Goal: Information Seeking & Learning: Learn about a topic

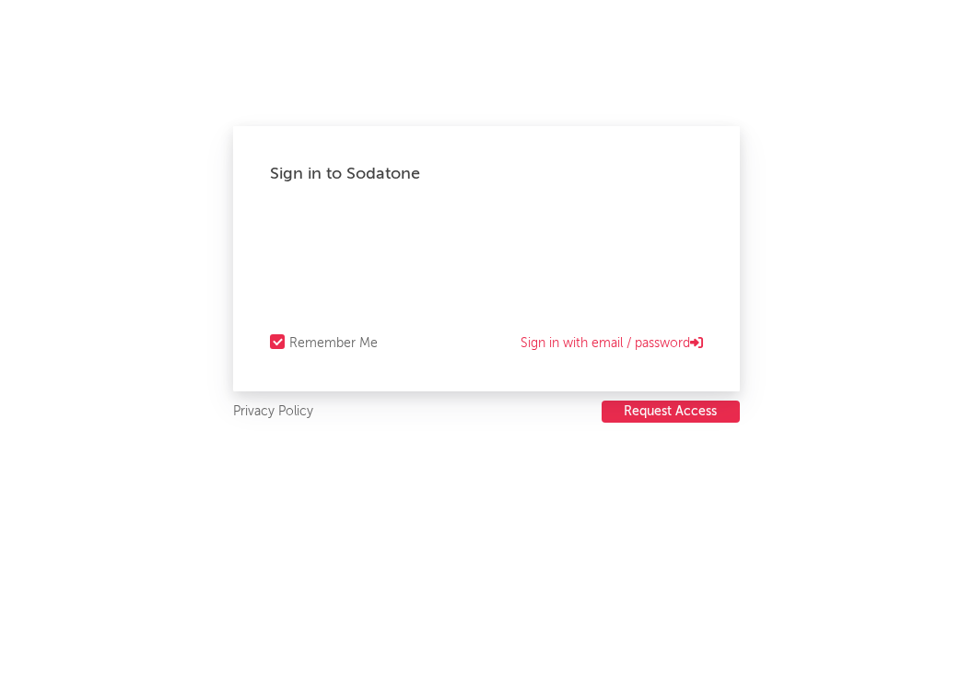
select select "recorded_music"
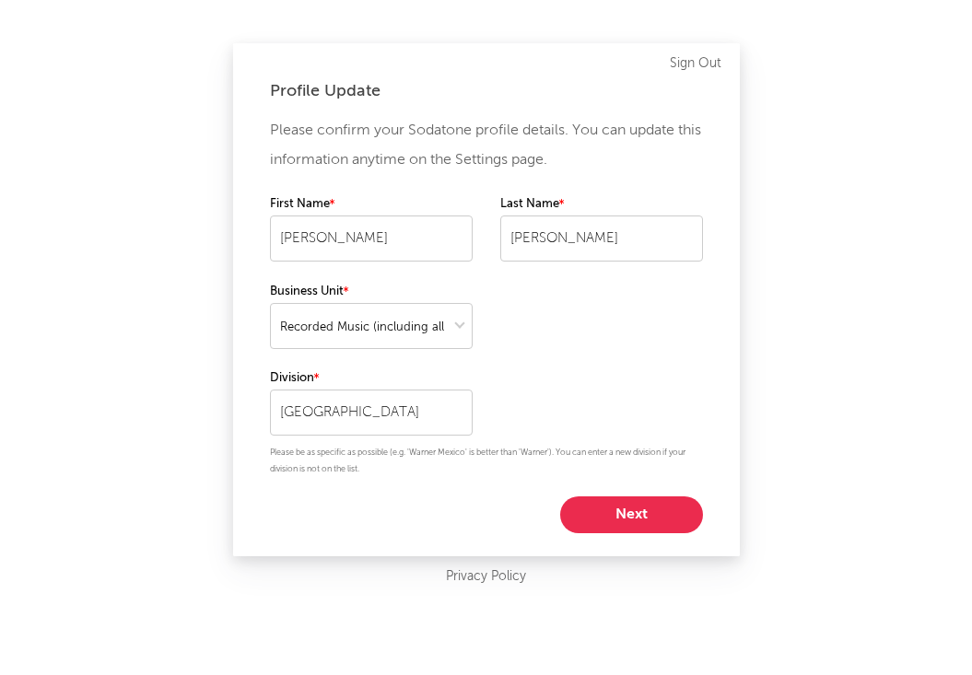
click at [635, 506] on button "Next" at bounding box center [631, 515] width 143 height 37
select select "marketing"
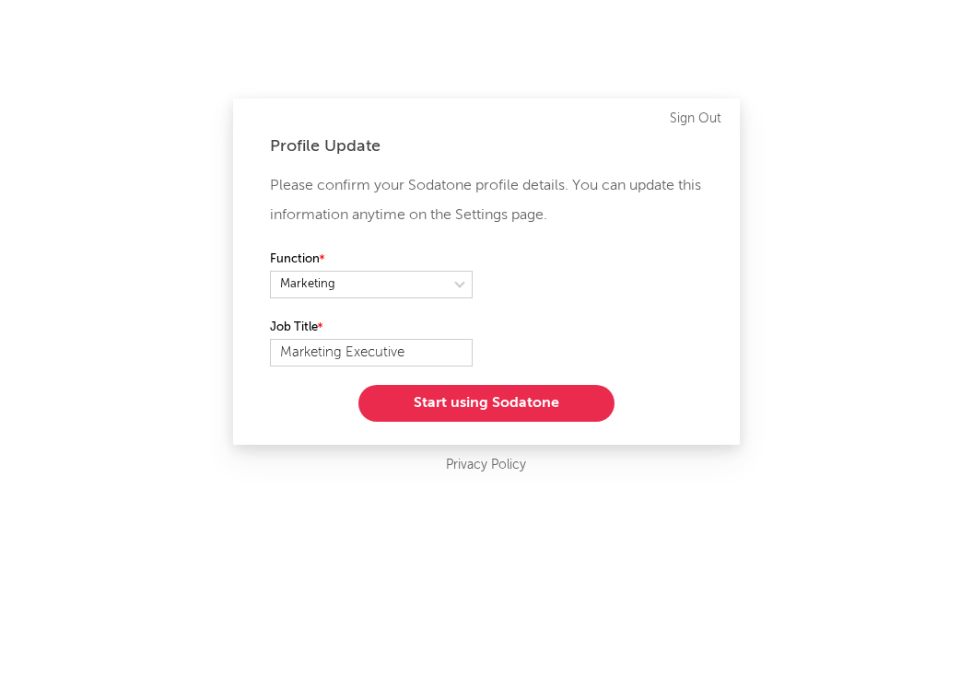
click at [547, 409] on button "Start using Sodatone" at bounding box center [486, 403] width 256 height 37
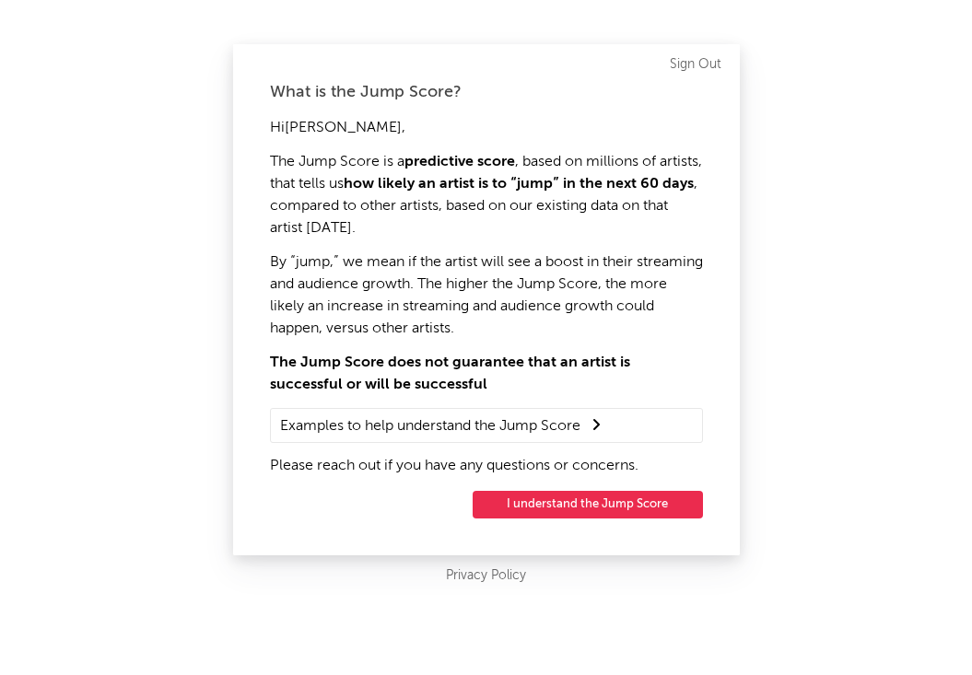
click at [559, 509] on button "I understand the Jump Score" at bounding box center [588, 505] width 230 height 28
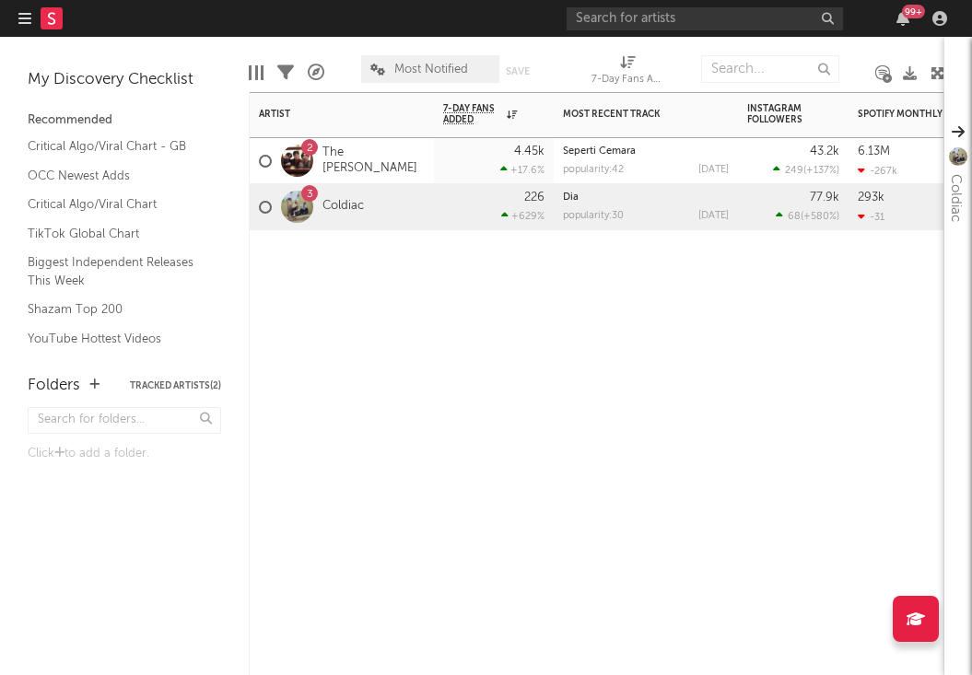
click at [513, 338] on div "Artist Notifications 7-Day Fans Added WoW % Change Most Recent Track Popularity…" at bounding box center [597, 383] width 696 height 583
click at [614, 156] on link "Seperti Cemara" at bounding box center [599, 151] width 73 height 10
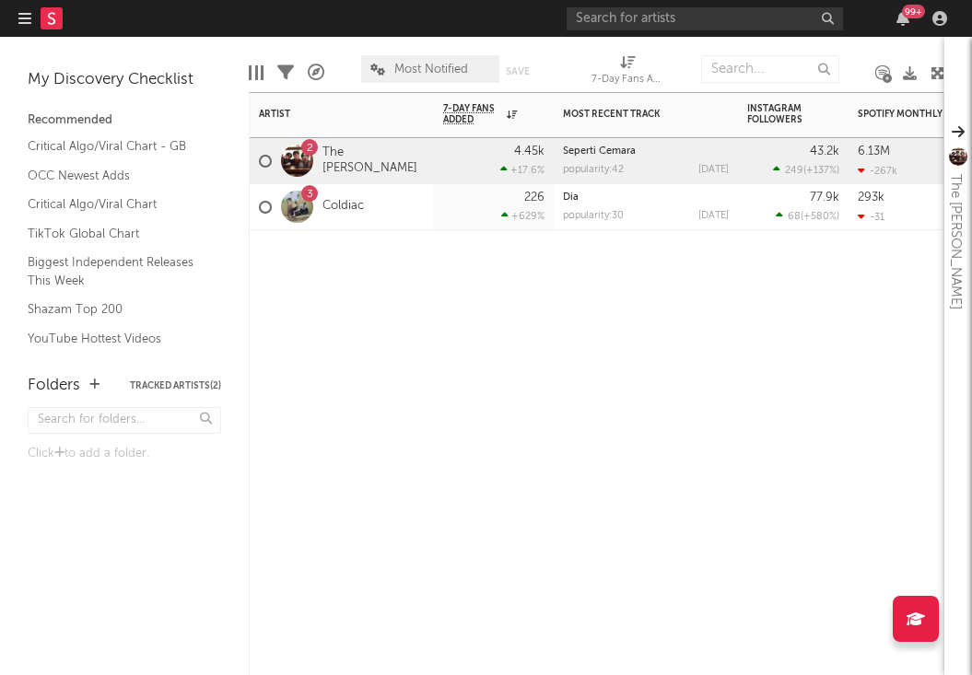
click at [627, 171] on div "popularity: 42 [DATE]" at bounding box center [646, 170] width 166 height 10
click at [370, 159] on link "The [PERSON_NAME]" at bounding box center [373, 161] width 102 height 31
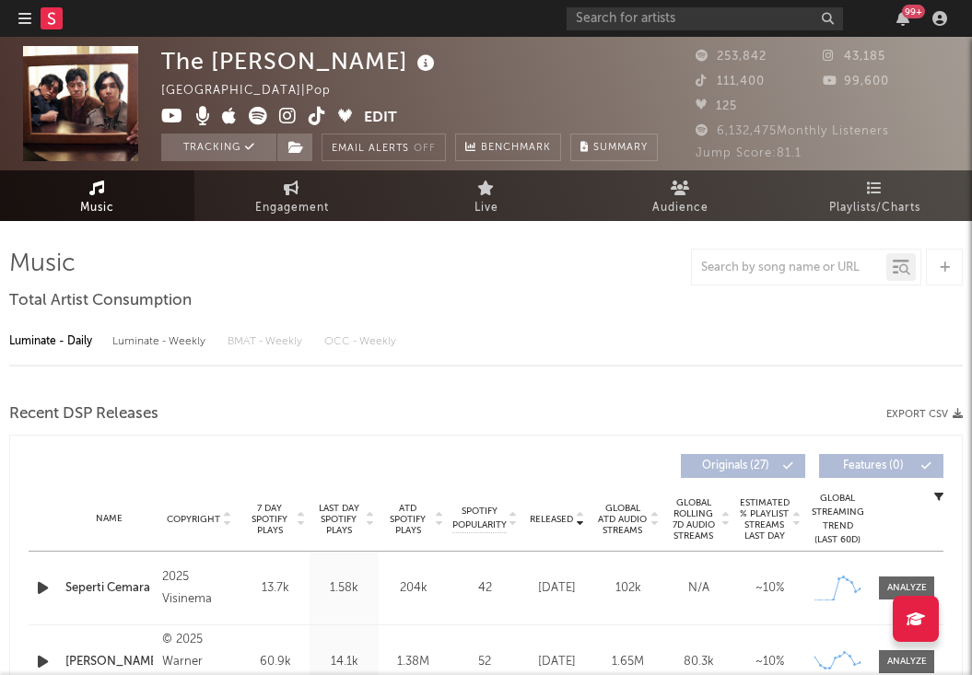
select select "6m"
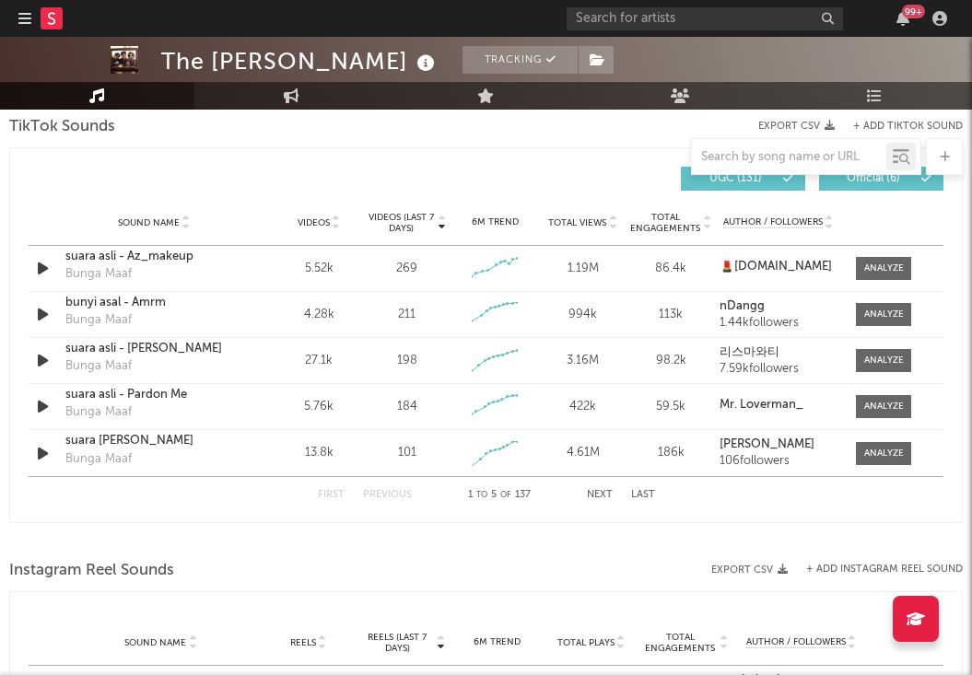
scroll to position [1229, 0]
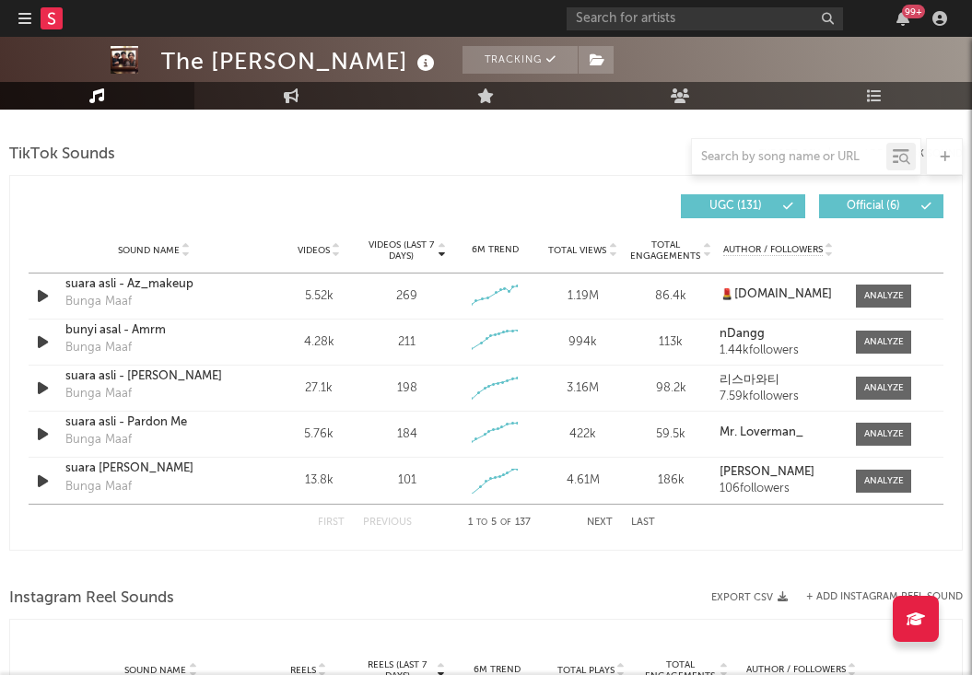
click at [600, 518] on button "Next" at bounding box center [600, 523] width 26 height 10
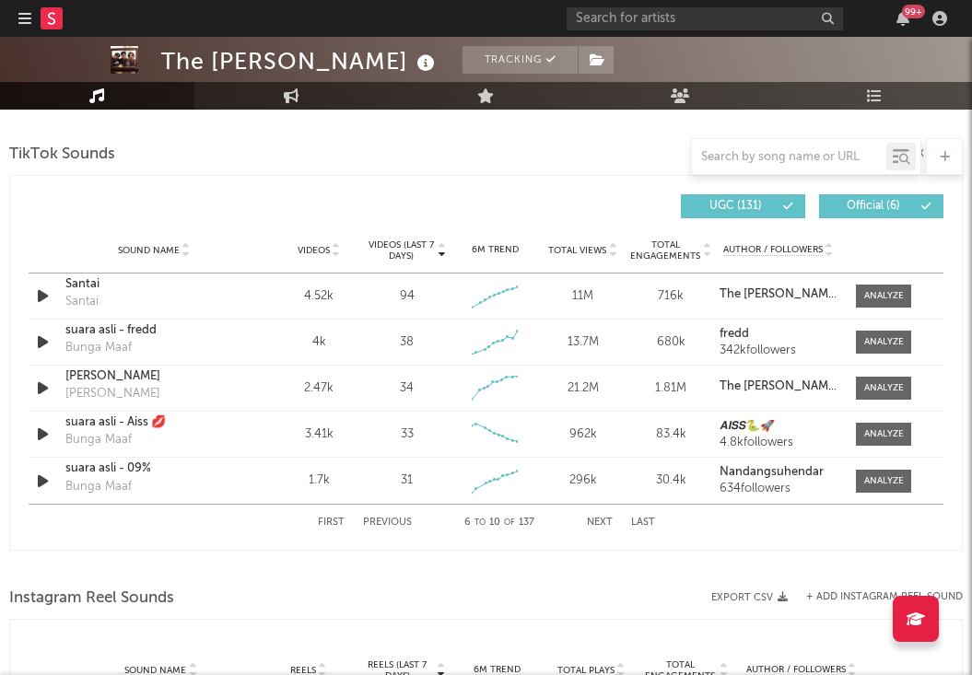
drag, startPoint x: 600, startPoint y: 519, endPoint x: 599, endPoint y: 588, distance: 69.1
click at [599, 588] on div "Music Total Artist Consumption Luminate - Daily Luminate - Weekly BMAT - Weekly…" at bounding box center [486, 236] width 954 height 2433
click at [890, 387] on div at bounding box center [884, 388] width 40 height 14
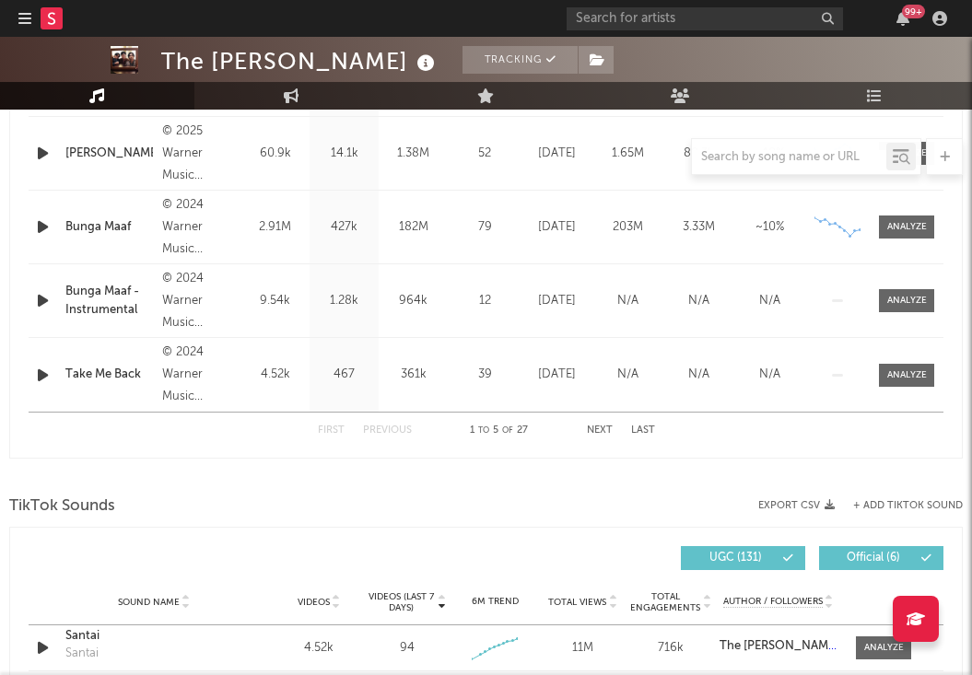
scroll to position [1098, 0]
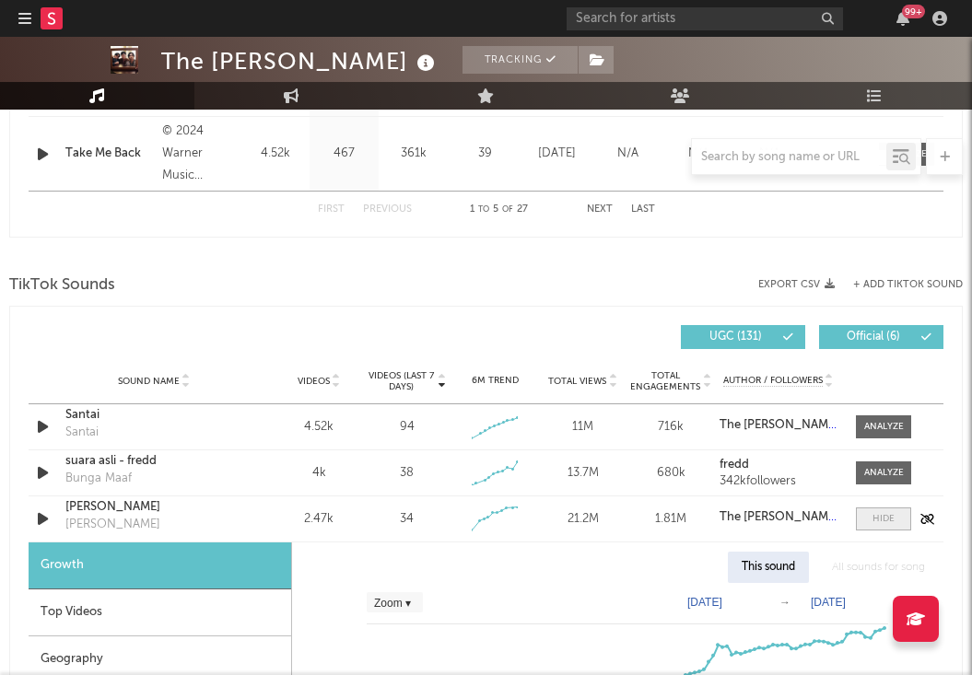
click at [877, 521] on div at bounding box center [883, 519] width 22 height 14
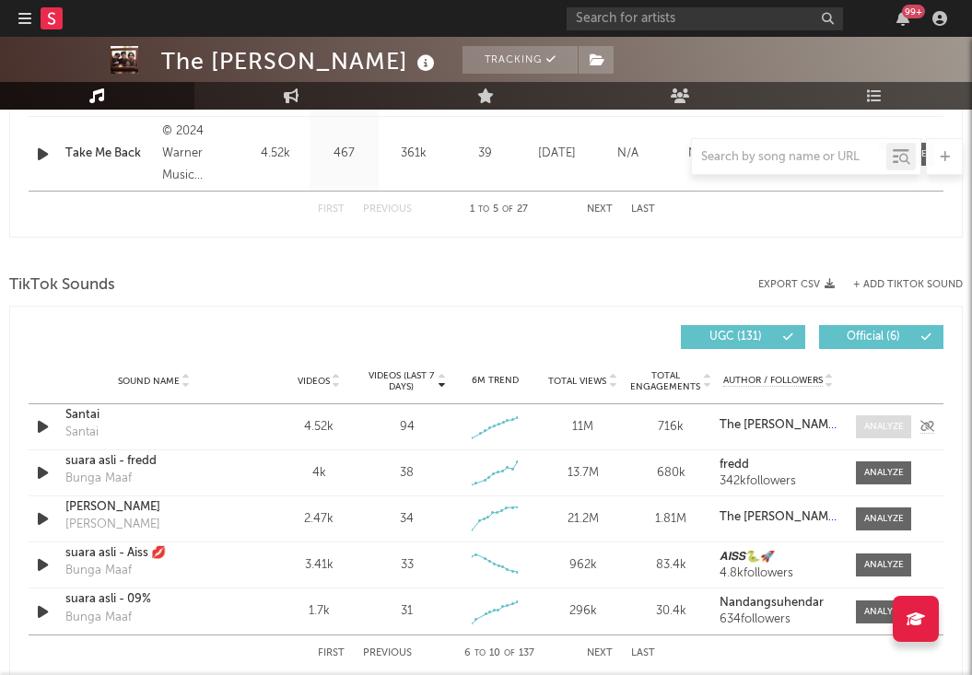
click at [879, 426] on div at bounding box center [884, 427] width 40 height 14
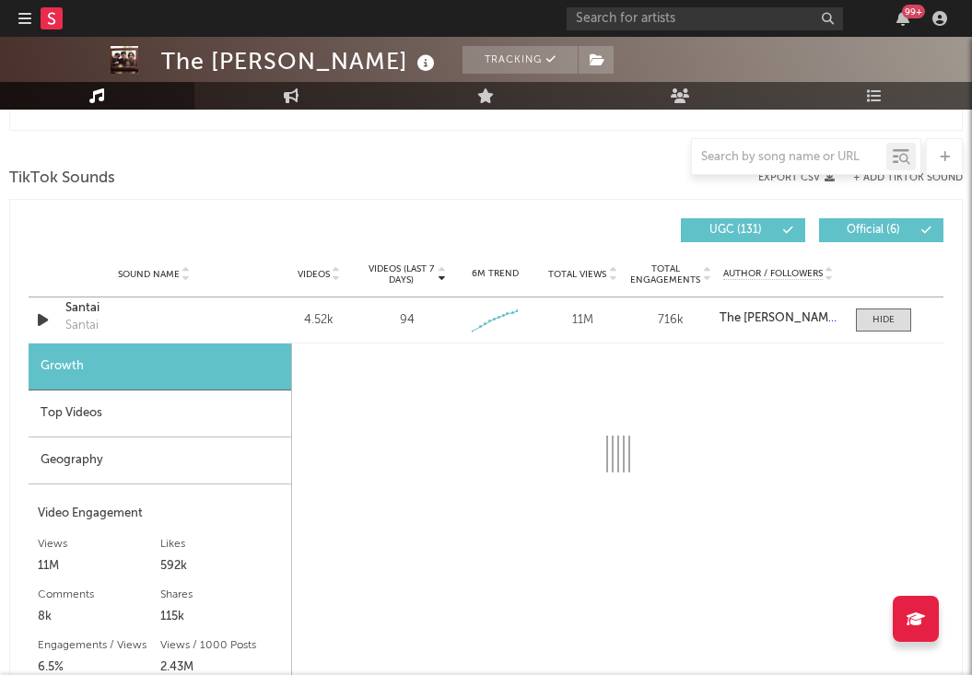
scroll to position [1329, 0]
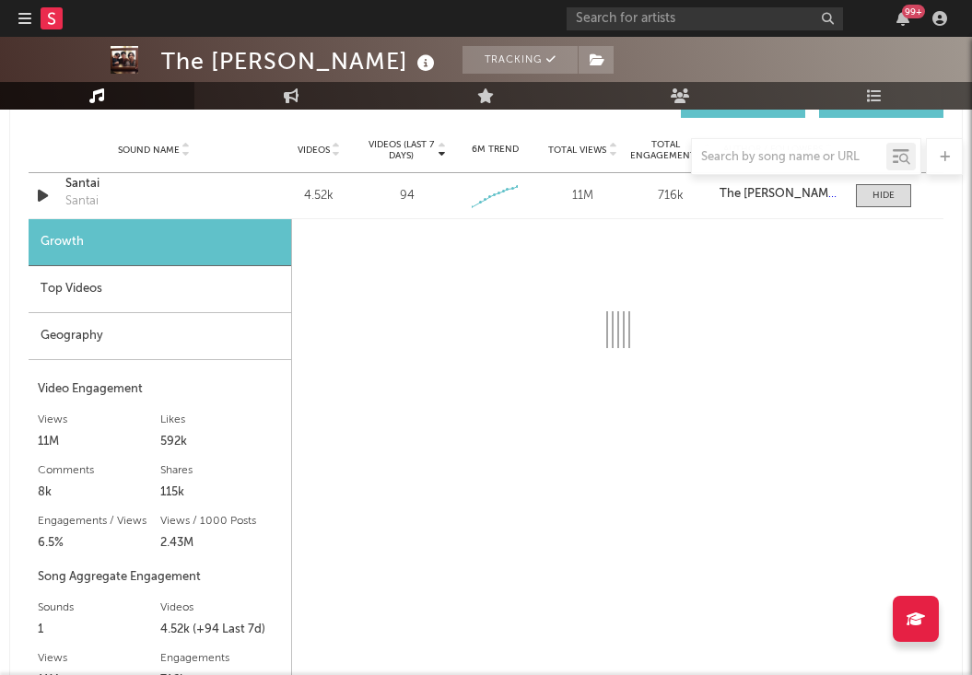
select select "6m"
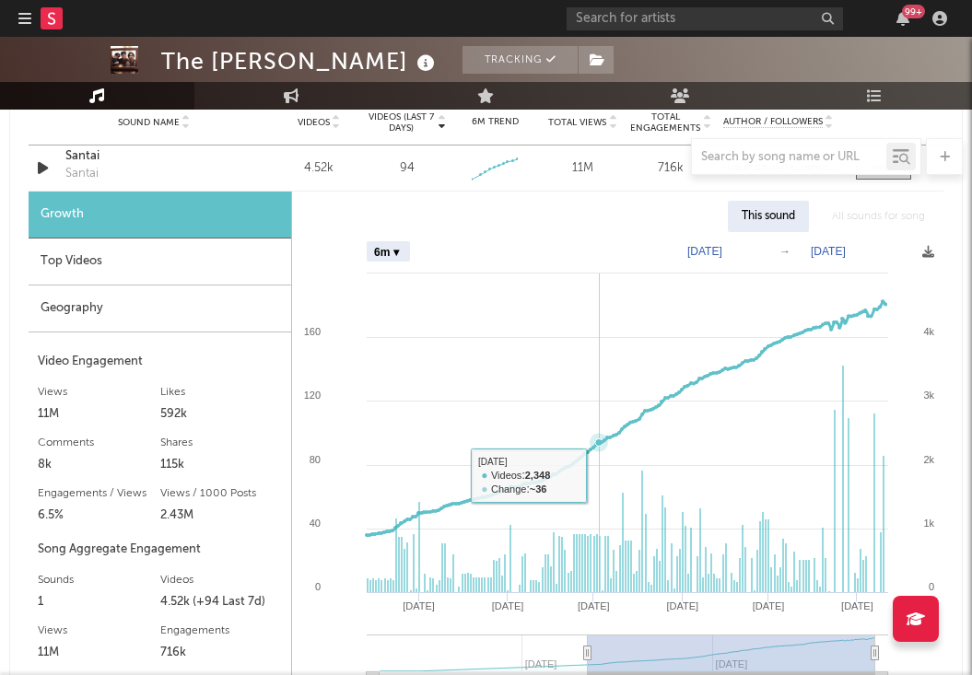
scroll to position [1285, 0]
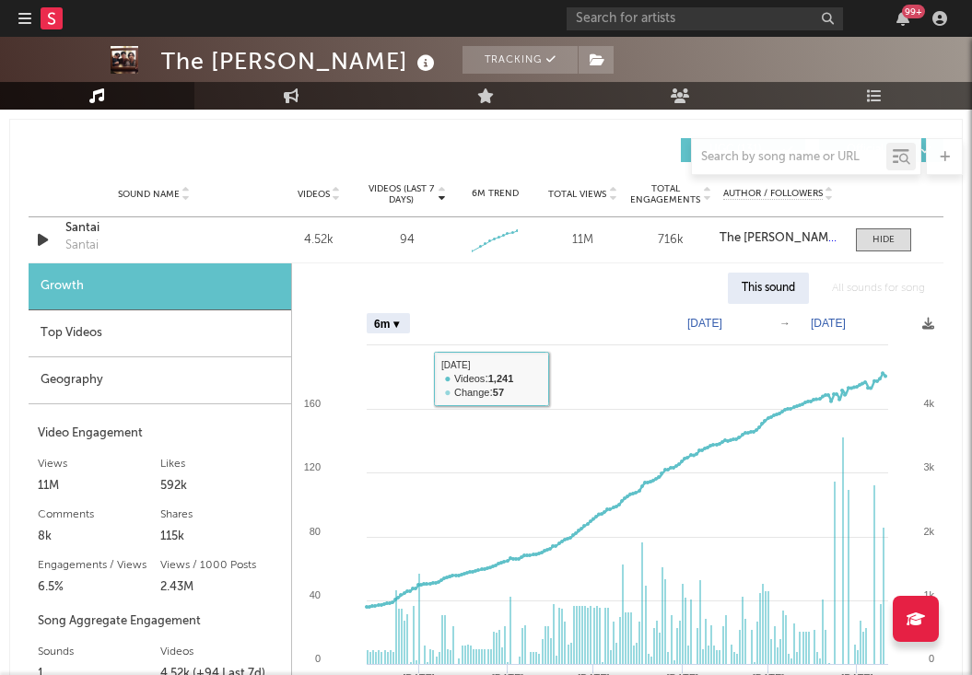
click at [210, 341] on div "Top Videos" at bounding box center [160, 333] width 263 height 47
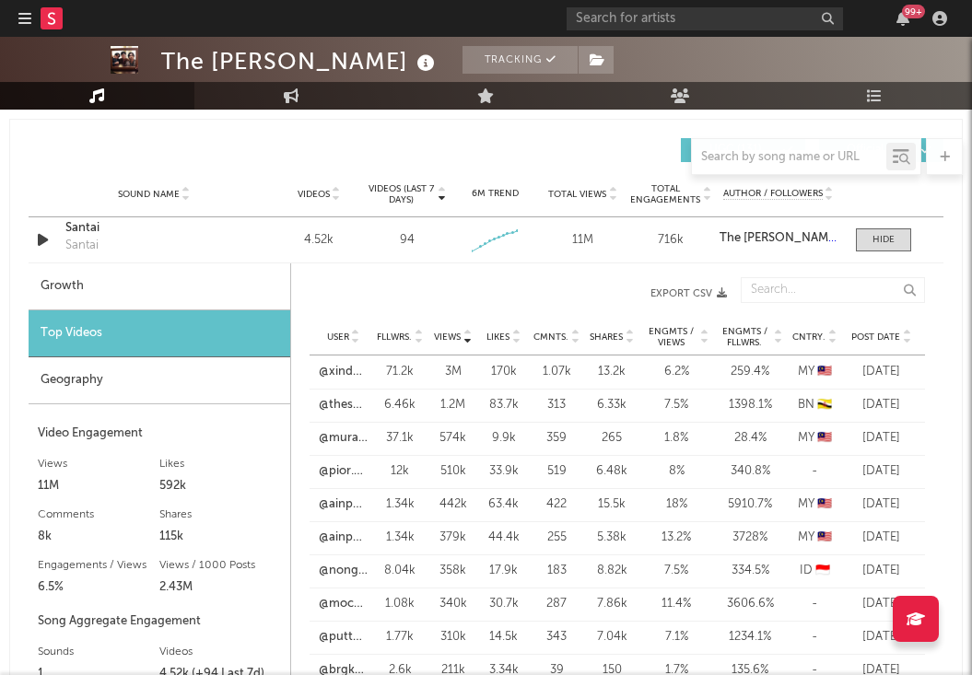
click at [904, 337] on icon at bounding box center [906, 340] width 9 height 7
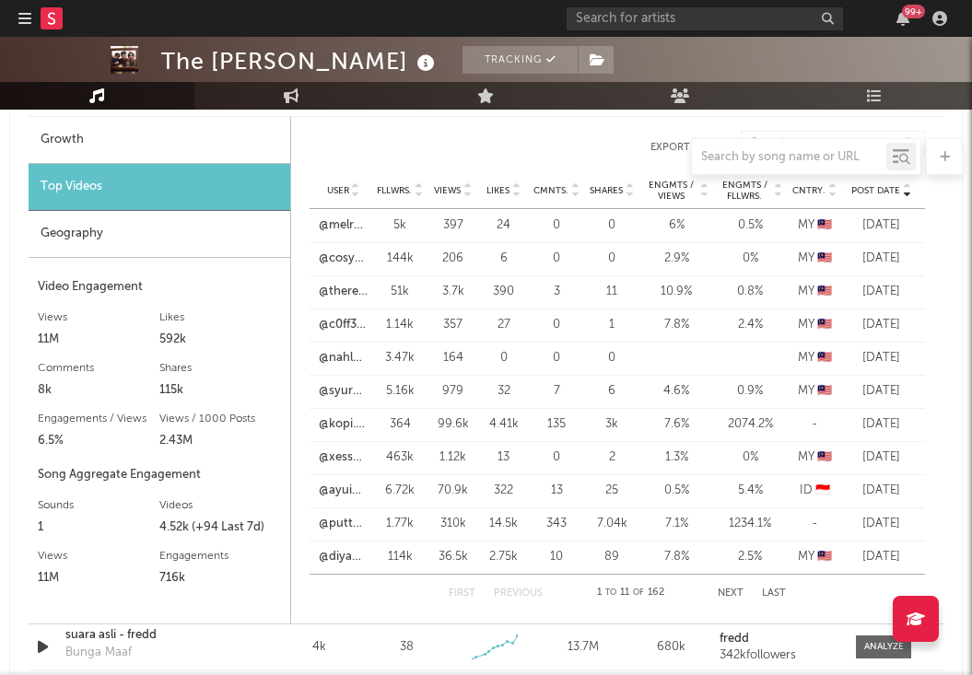
scroll to position [1456, 0]
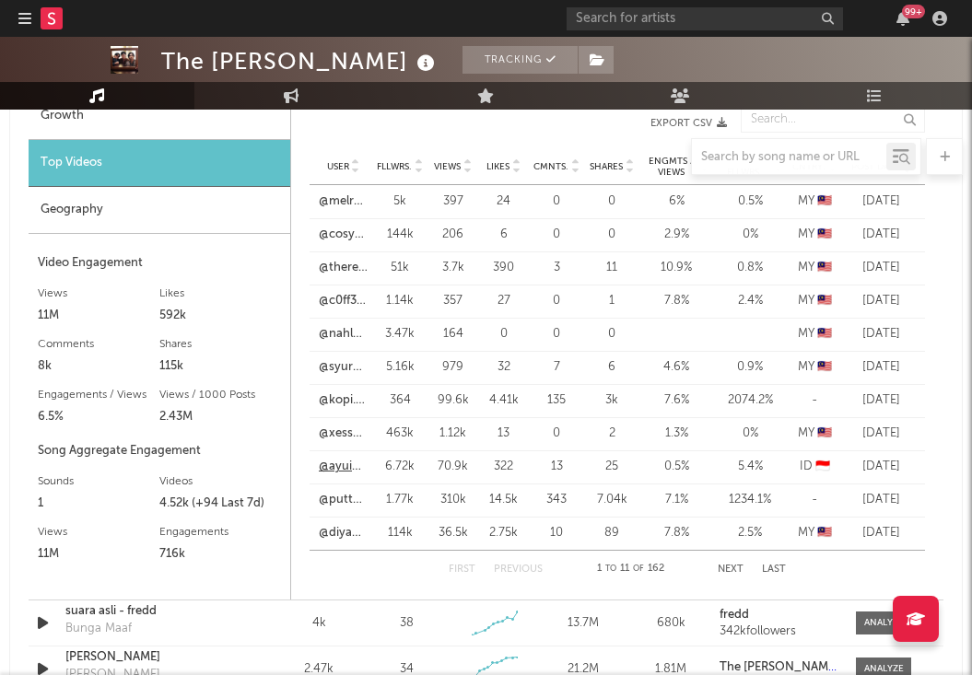
click at [344, 463] on link "@ayuinaction" at bounding box center [343, 467] width 49 height 18
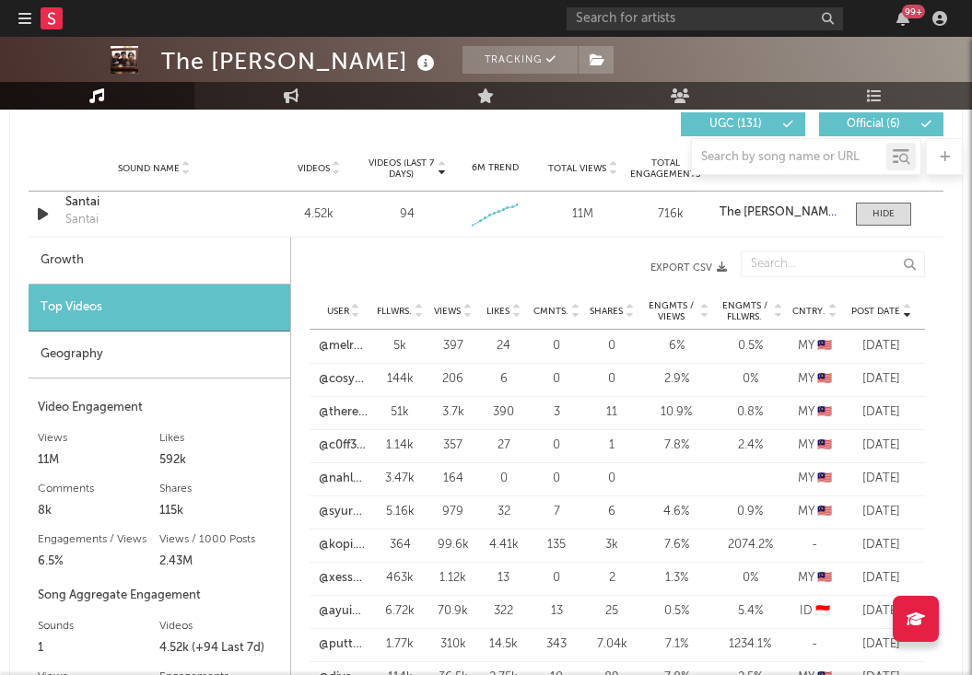
scroll to position [1310, 0]
drag, startPoint x: 878, startPoint y: 208, endPoint x: 919, endPoint y: 194, distance: 42.8
click at [905, 196] on div "Sound Name [PERSON_NAME] Santai Videos 4.52k Videos (last 7 days) 94 Weekly Gro…" at bounding box center [486, 215] width 915 height 45
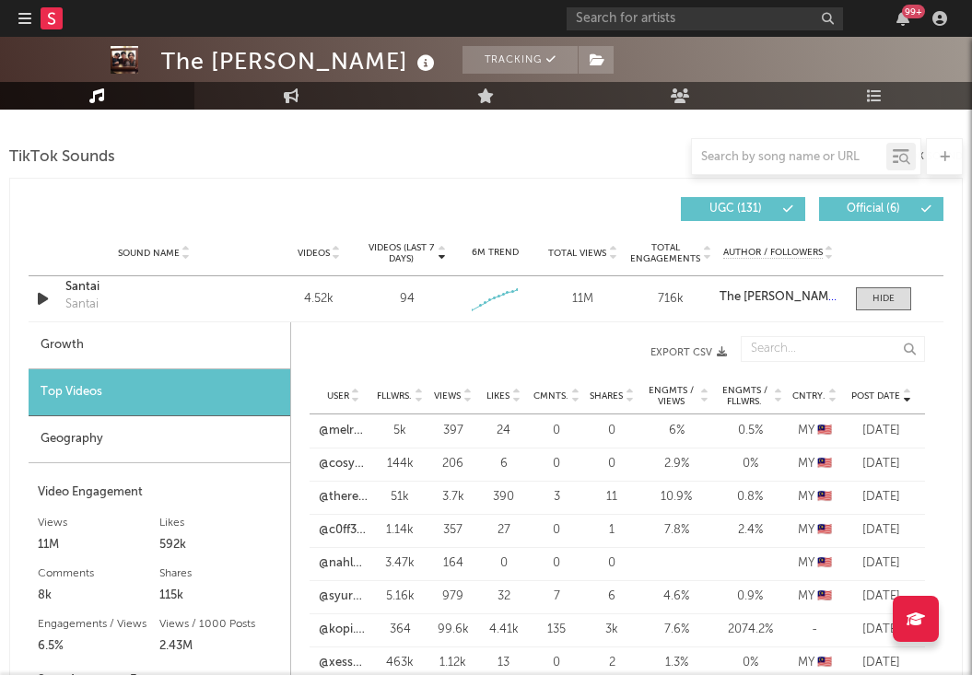
scroll to position [1167, 0]
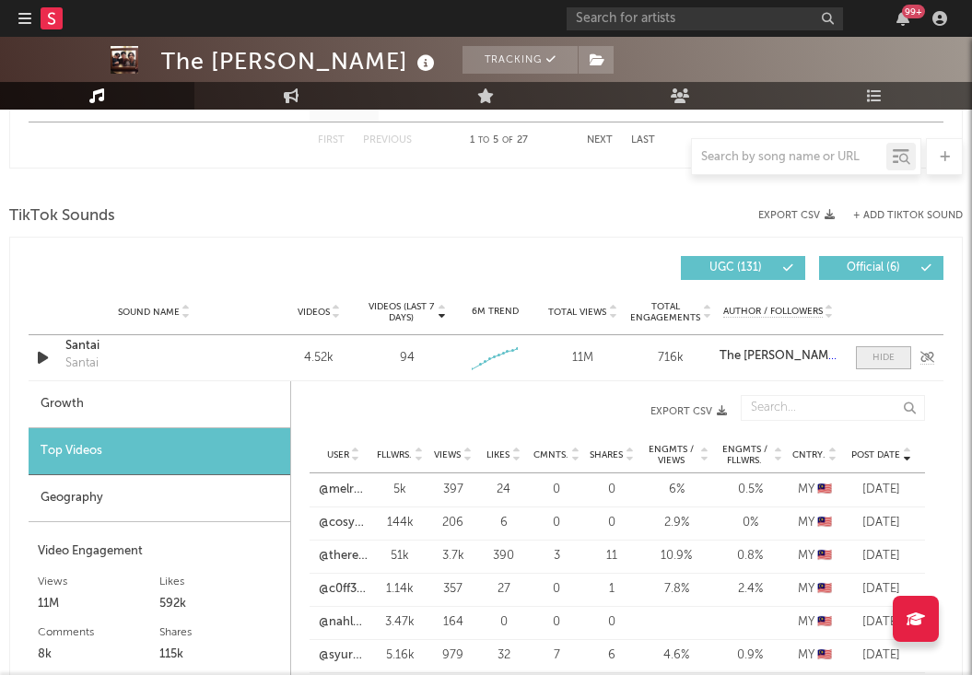
click at [883, 357] on div at bounding box center [883, 358] width 22 height 14
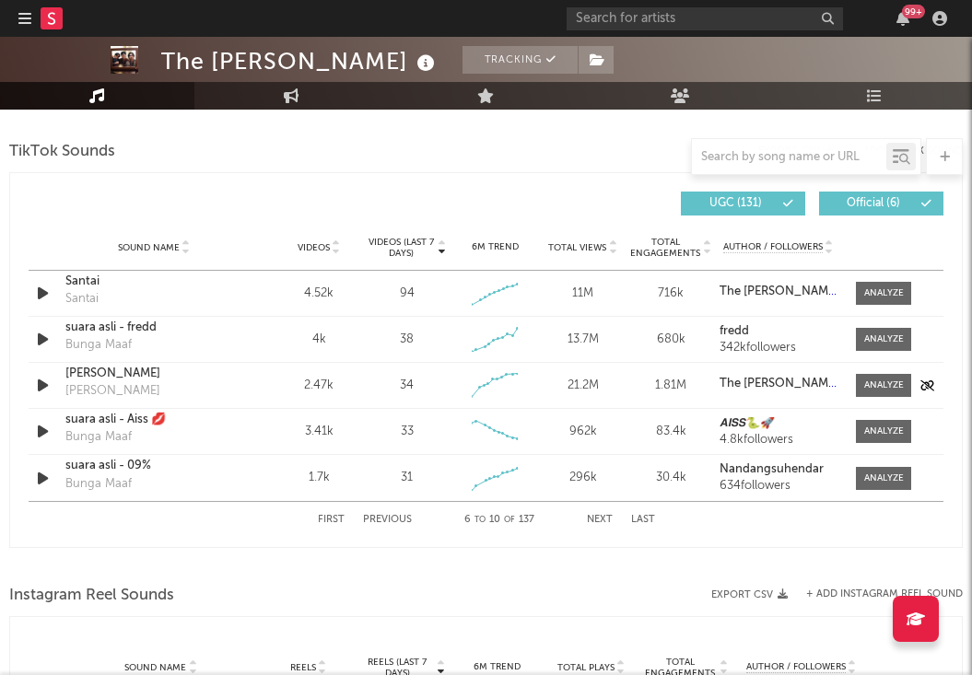
scroll to position [1329, 0]
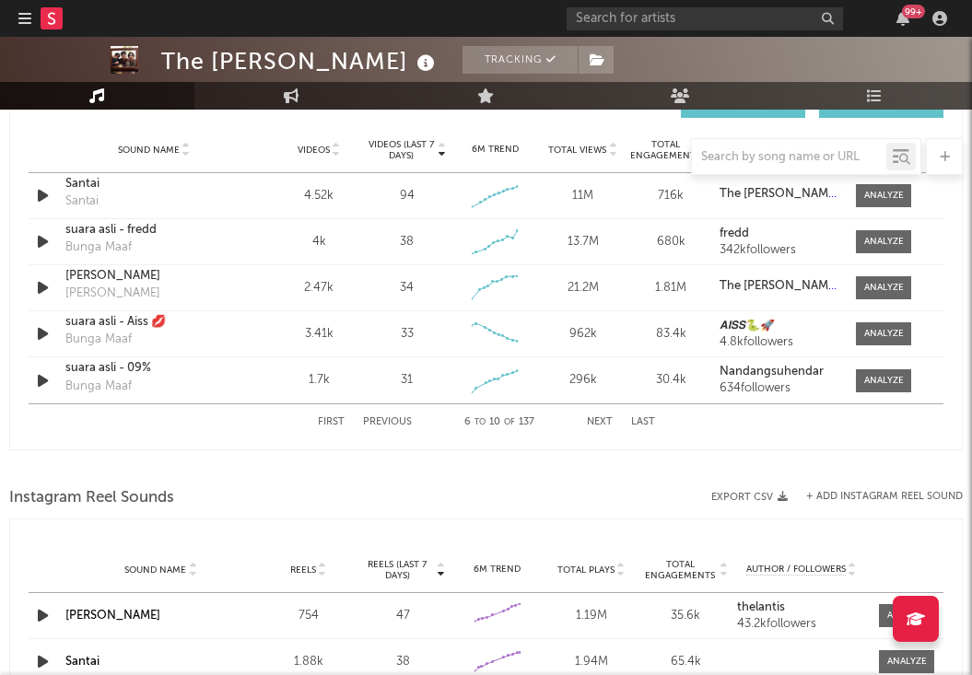
click at [602, 427] on button "Next" at bounding box center [600, 422] width 26 height 10
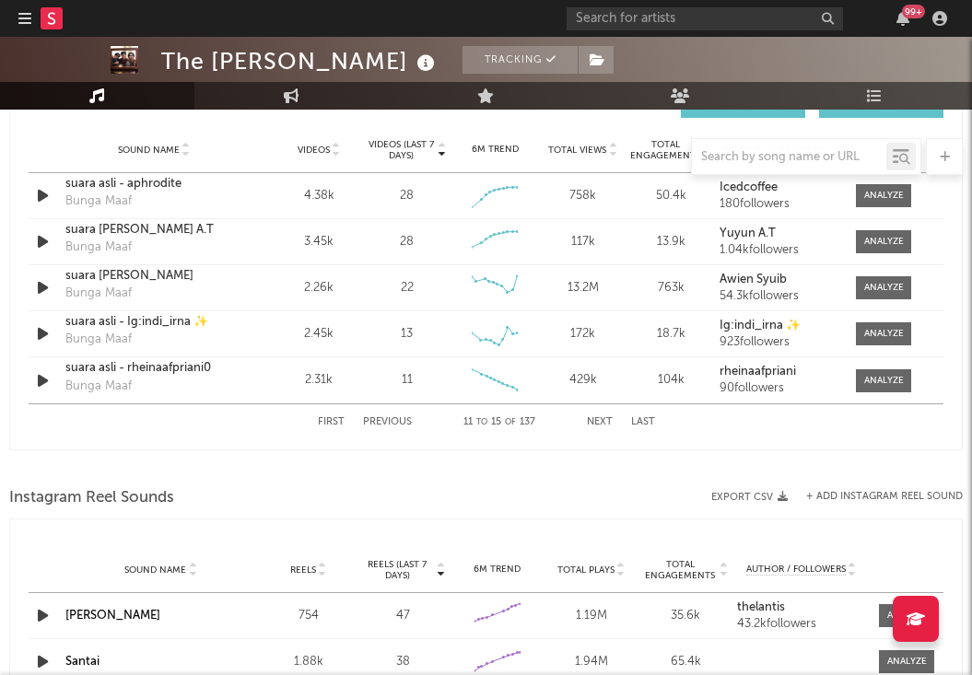
click at [602, 427] on button "Next" at bounding box center [600, 422] width 26 height 10
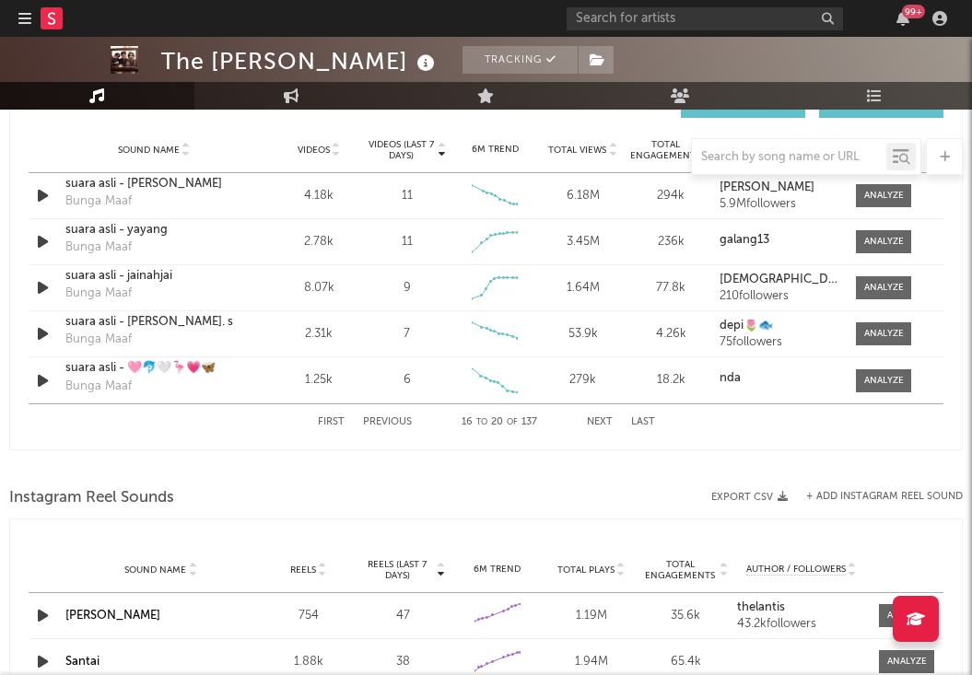
click at [602, 427] on button "Next" at bounding box center [600, 422] width 26 height 10
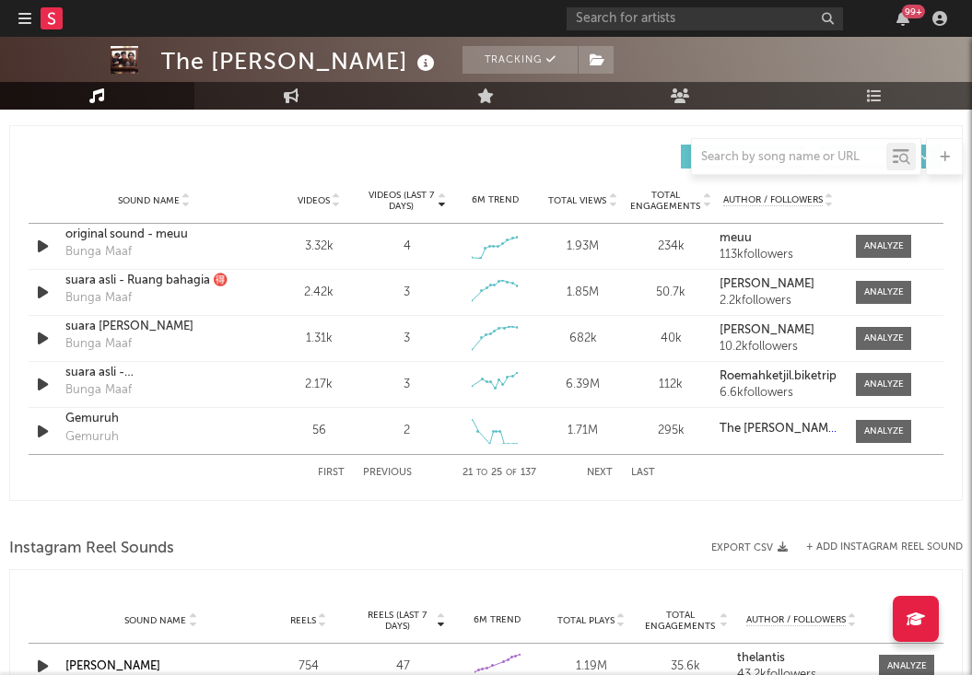
scroll to position [1278, 0]
click at [602, 474] on button "Next" at bounding box center [600, 474] width 26 height 10
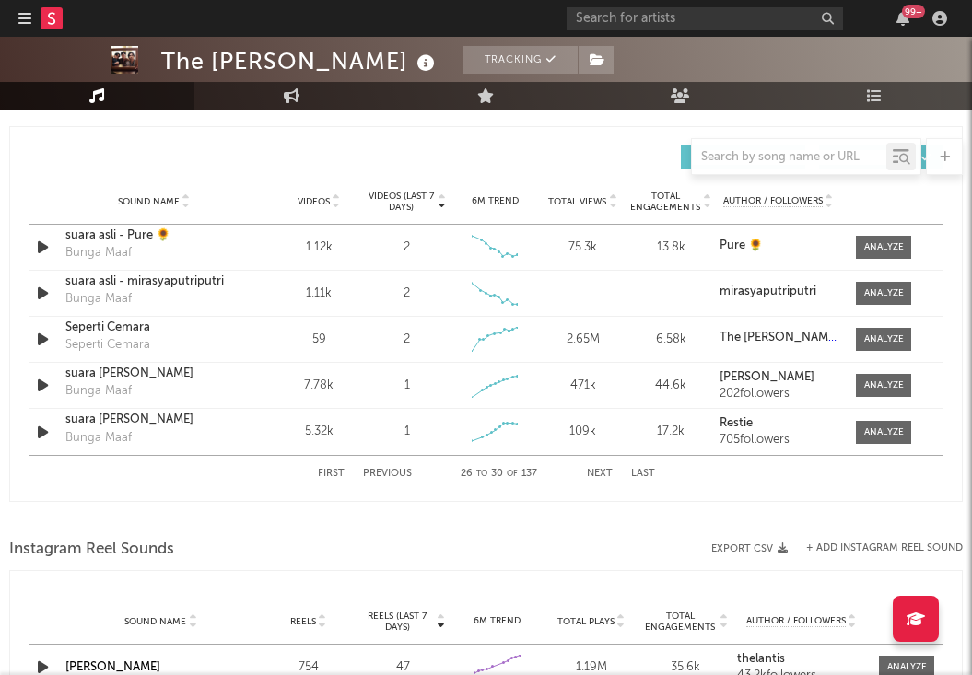
click at [602, 474] on button "Next" at bounding box center [600, 474] width 26 height 10
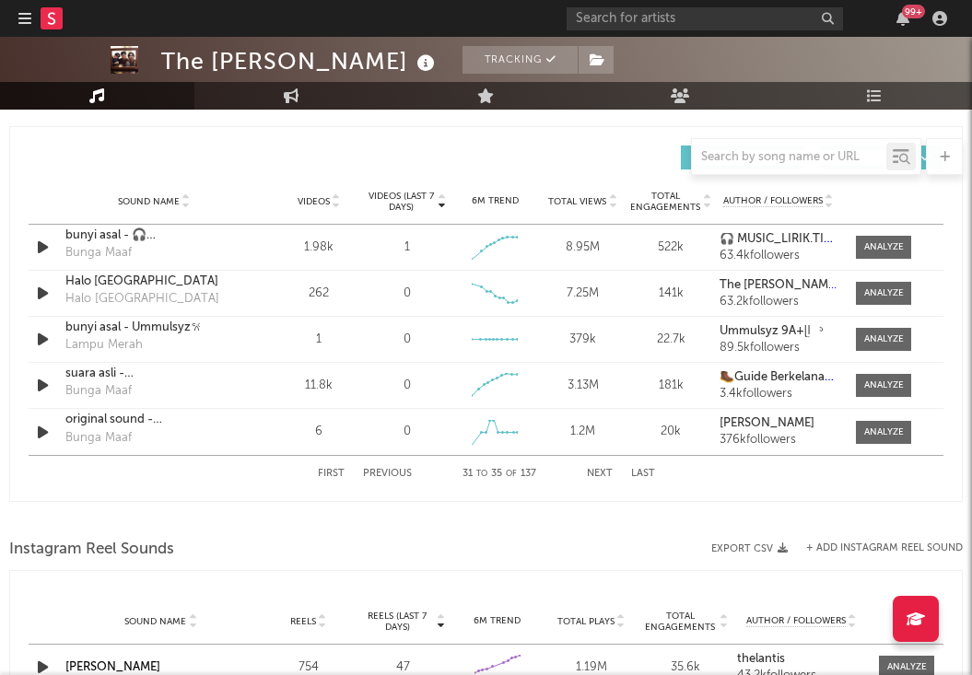
click at [341, 471] on button "First" at bounding box center [331, 474] width 27 height 10
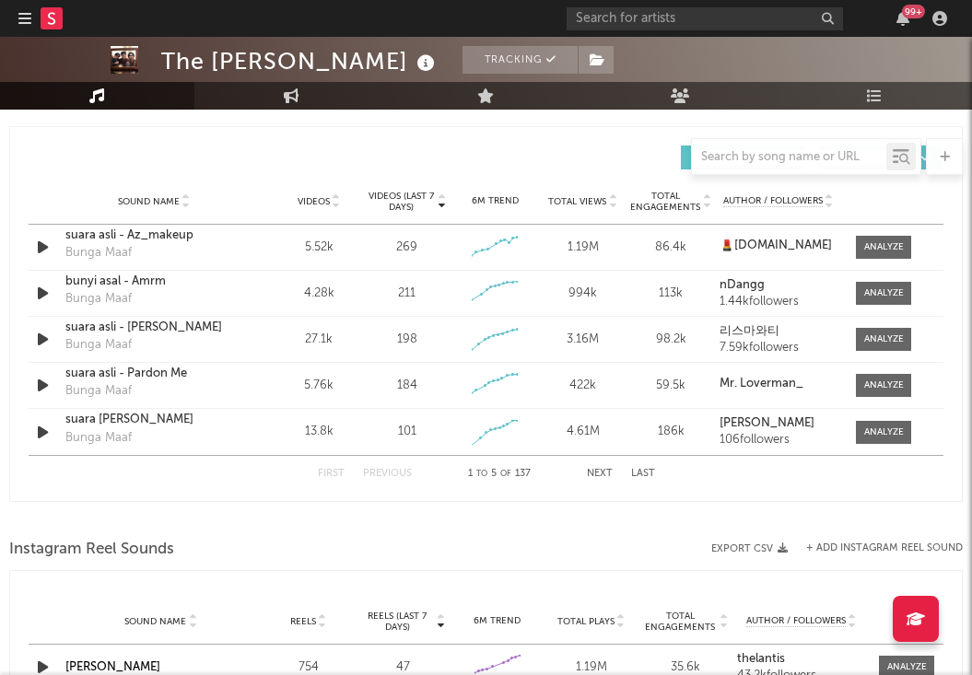
click at [591, 473] on button "Next" at bounding box center [600, 474] width 26 height 10
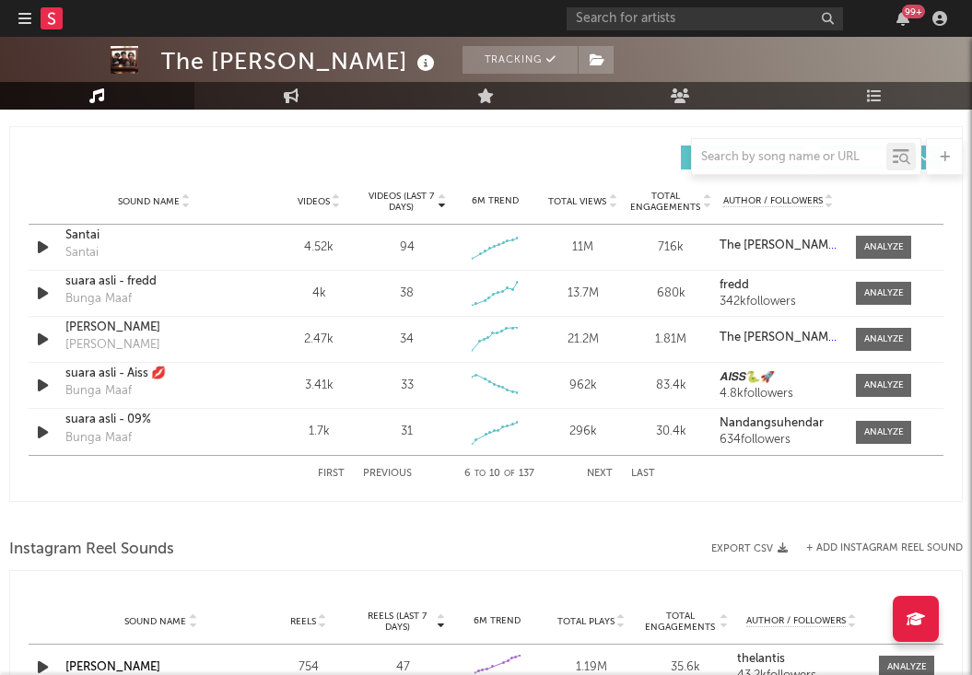
click at [591, 473] on button "Next" at bounding box center [600, 474] width 26 height 10
